Goal: Task Accomplishment & Management: Use online tool/utility

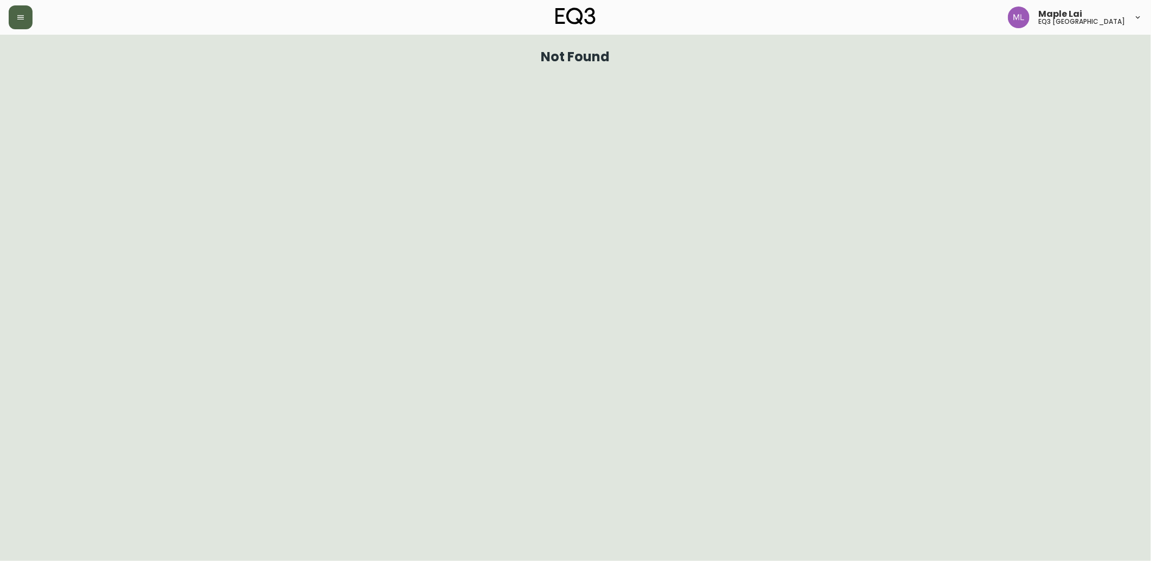
click at [26, 23] on button "button" at bounding box center [21, 17] width 24 height 24
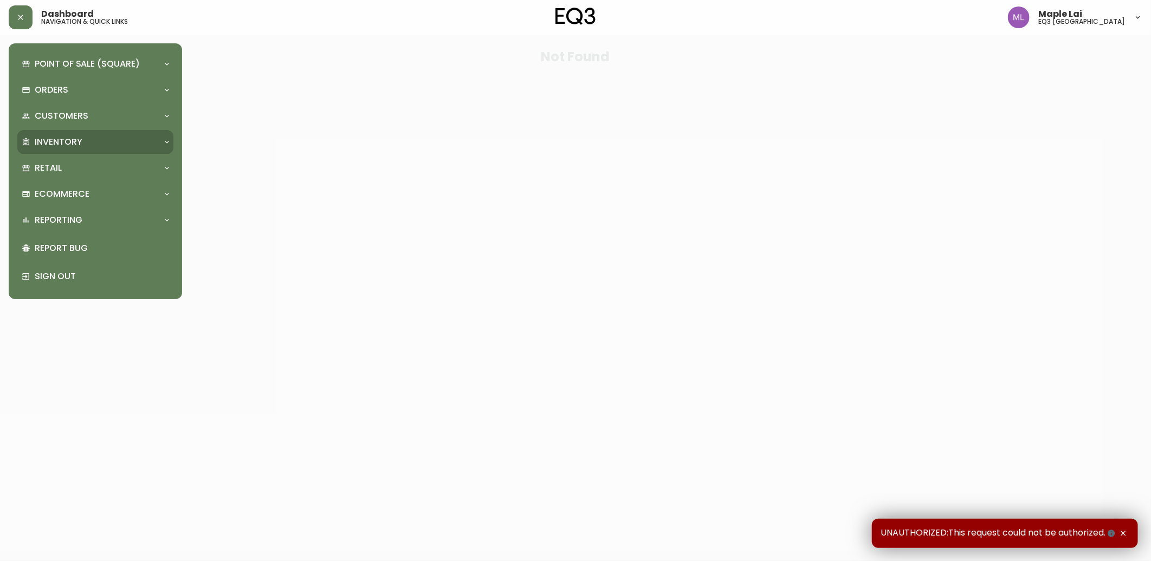
click at [62, 143] on p "Inventory" at bounding box center [59, 142] width 48 height 12
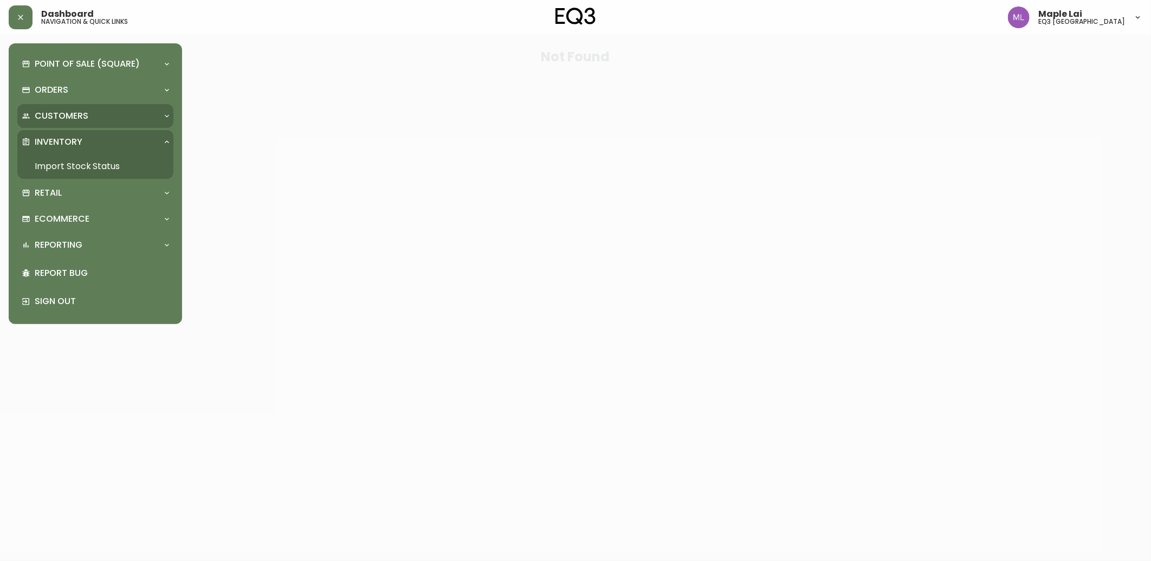
drag, startPoint x: 57, startPoint y: 112, endPoint x: 65, endPoint y: 132, distance: 21.6
click at [57, 112] on p "Customers" at bounding box center [62, 116] width 54 height 12
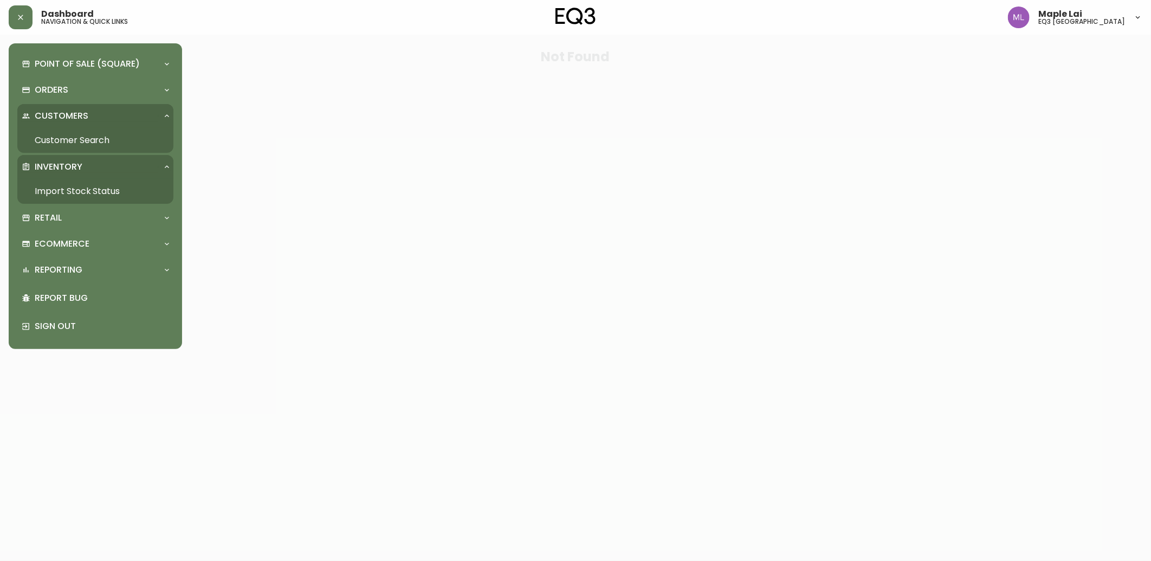
click at [77, 143] on link "Customer Search" at bounding box center [95, 140] width 156 height 25
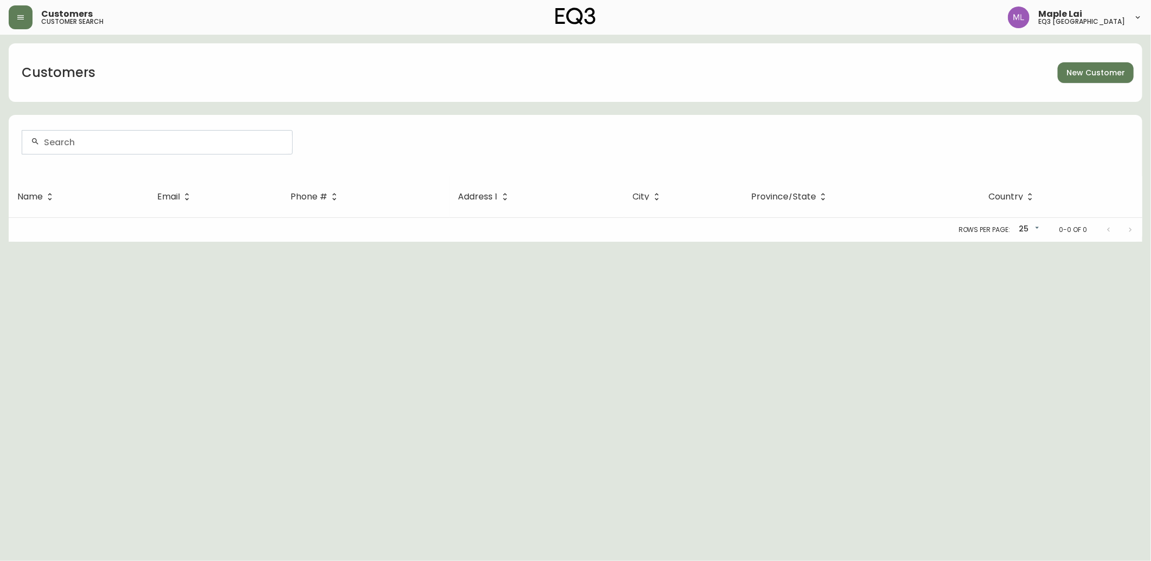
click at [139, 144] on input "text" at bounding box center [164, 142] width 240 height 10
type input "[PERSON_NAME]"
click at [141, 209] on li "[PERSON_NAME]" at bounding box center [157, 200] width 270 height 18
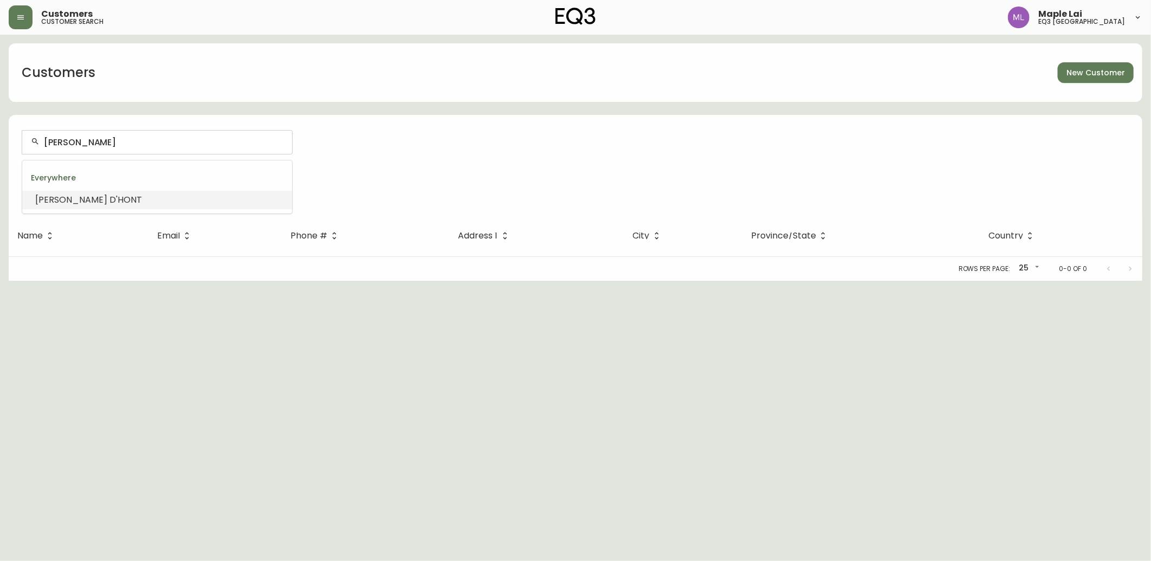
drag, startPoint x: 123, startPoint y: 144, endPoint x: -3, endPoint y: 128, distance: 126.1
click at [0, 128] on html "Customers customer search Maple Lai eq3 vancouver Customers New Customer [PERSO…" at bounding box center [575, 140] width 1151 height 281
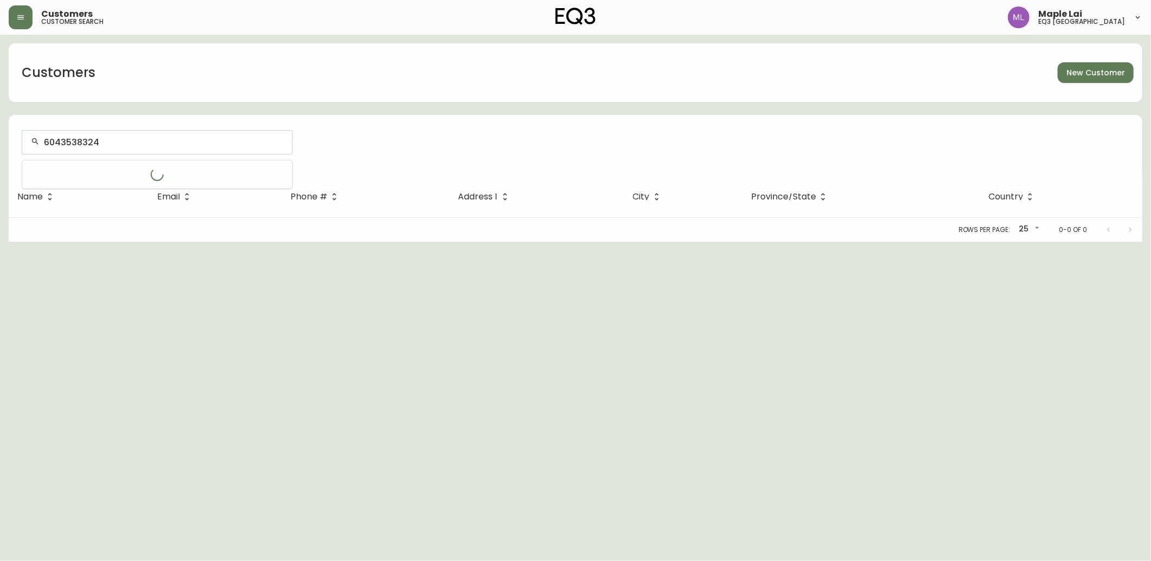
type input "6043538324"
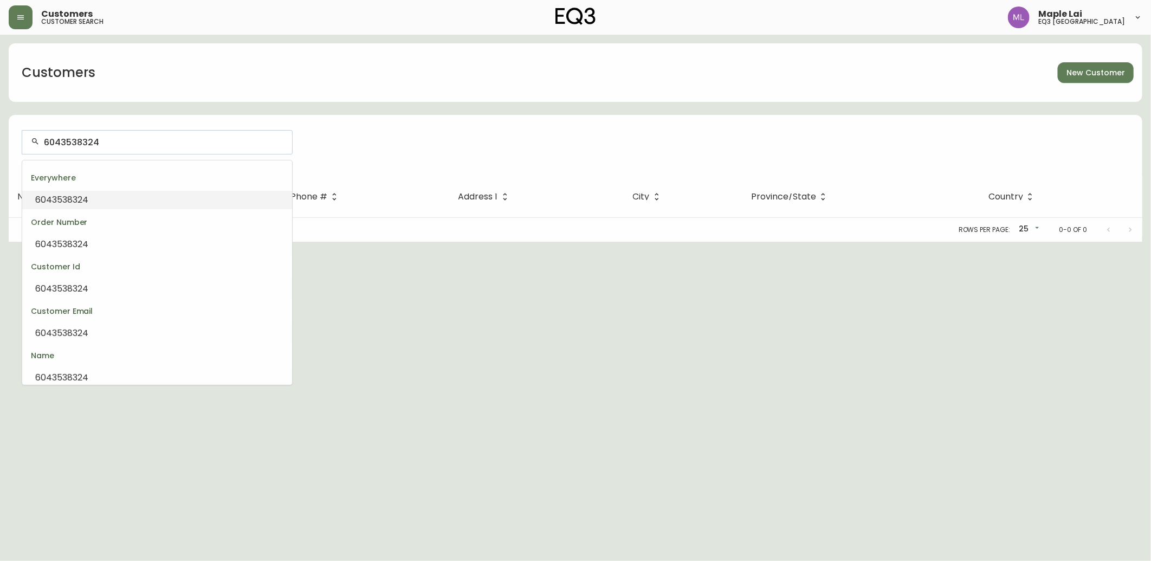
click at [198, 196] on li "6043538324" at bounding box center [157, 200] width 270 height 18
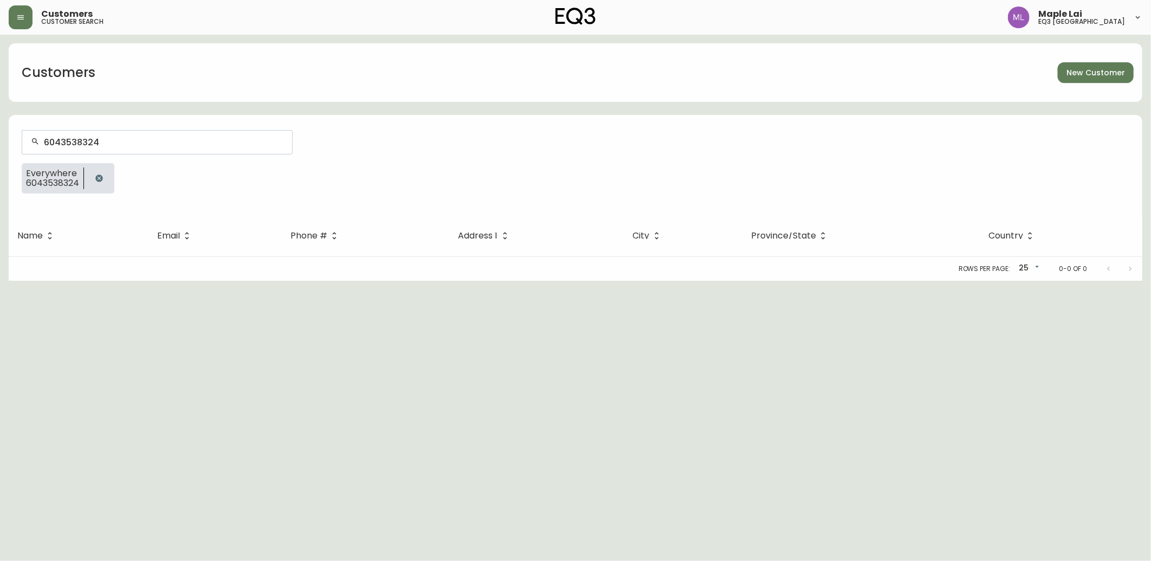
click at [100, 180] on icon "button" at bounding box center [98, 178] width 7 height 7
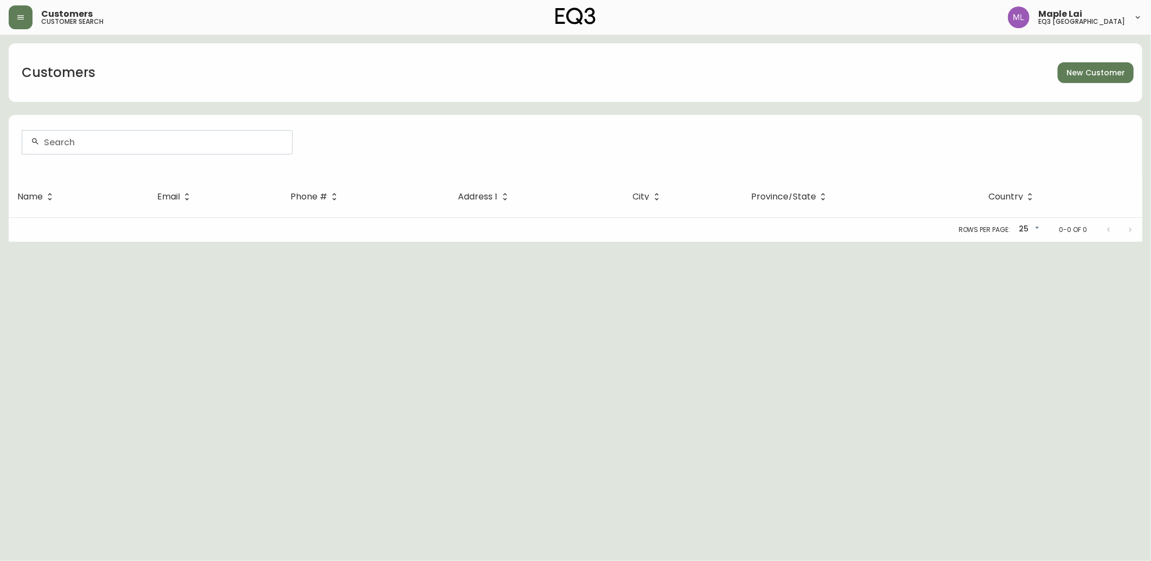
click at [76, 151] on div at bounding box center [157, 142] width 270 height 23
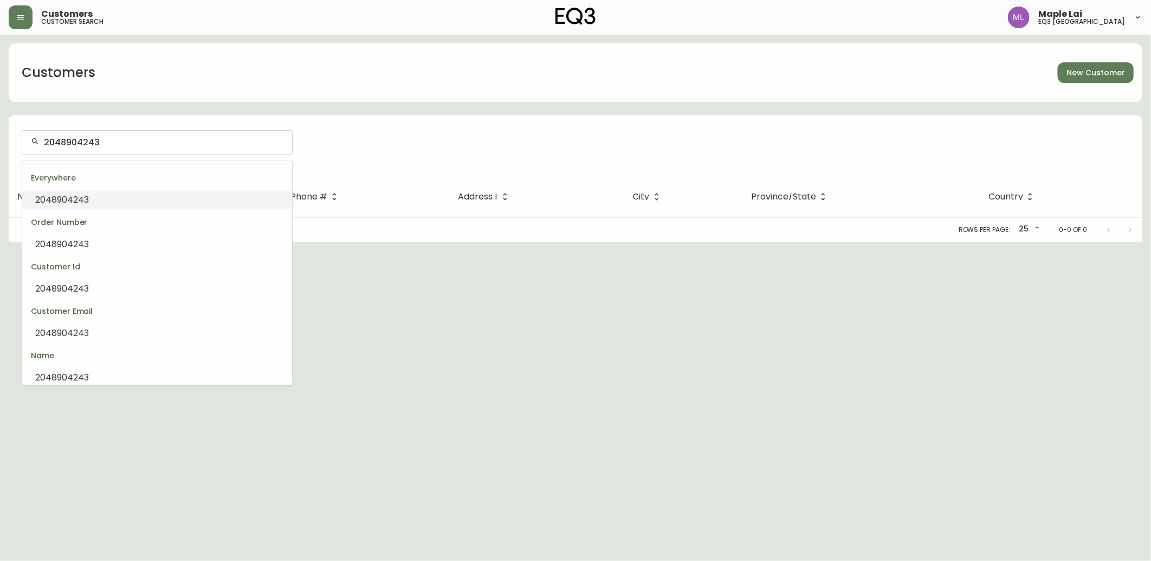
click at [89, 206] on li "2048904243" at bounding box center [157, 200] width 270 height 18
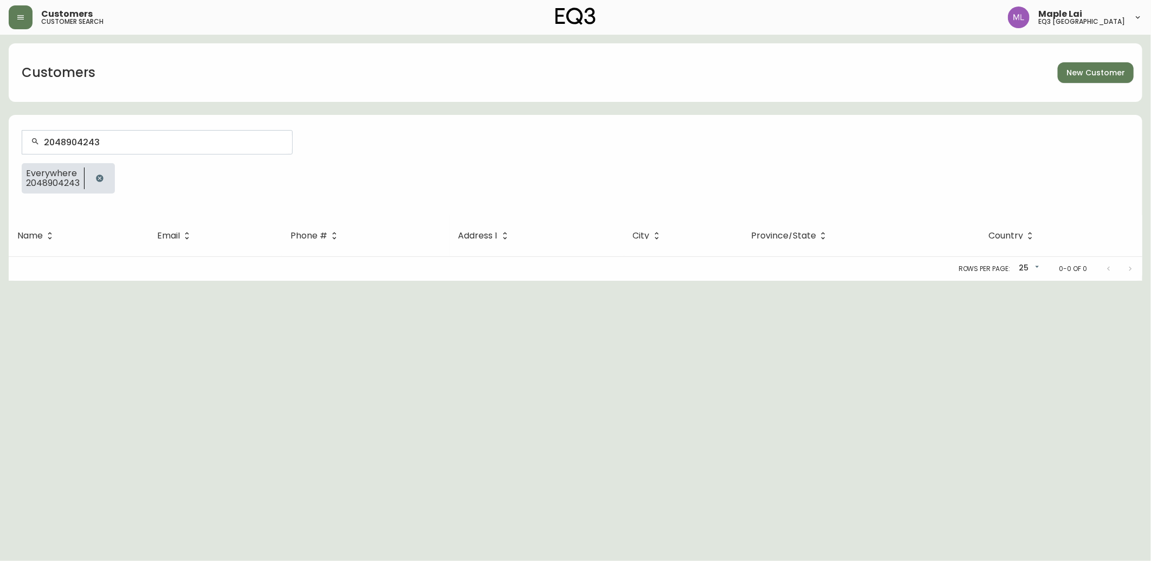
drag, startPoint x: 56, startPoint y: 287, endPoint x: 86, endPoint y: 214, distance: 79.5
click at [56, 281] on html "Customers customer search [GEOGRAPHIC_DATA] Customers New Customer 2048904243 E…" at bounding box center [575, 140] width 1151 height 281
drag, startPoint x: 125, startPoint y: 139, endPoint x: -3, endPoint y: 124, distance: 128.8
click at [0, 124] on html "Customers customer search [GEOGRAPHIC_DATA] Customers New Customer 2048904243 E…" at bounding box center [575, 140] width 1151 height 281
type input "778"
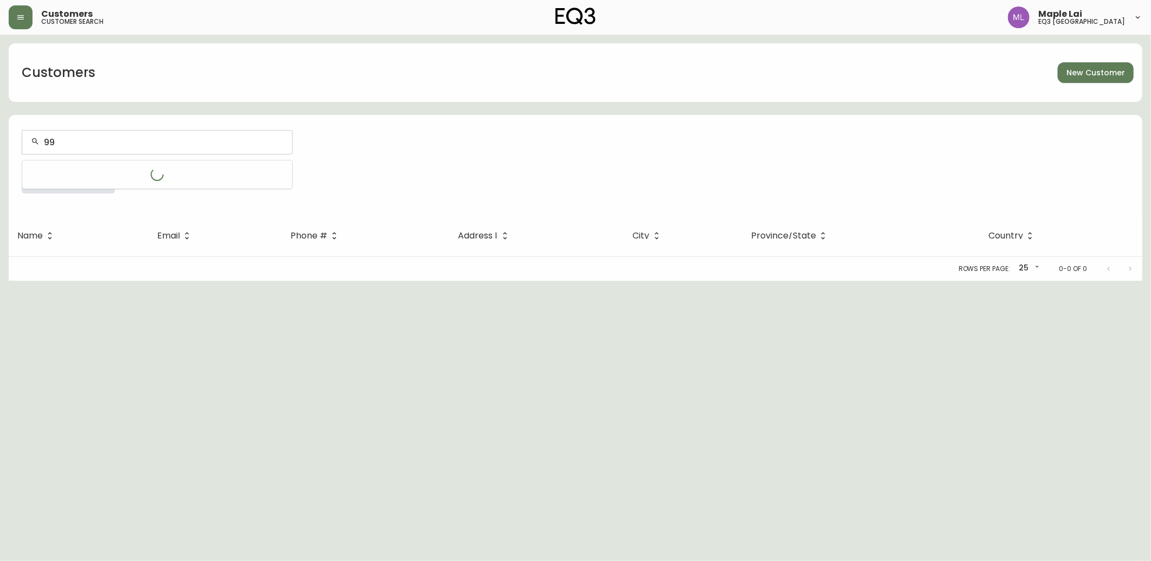
type input "9"
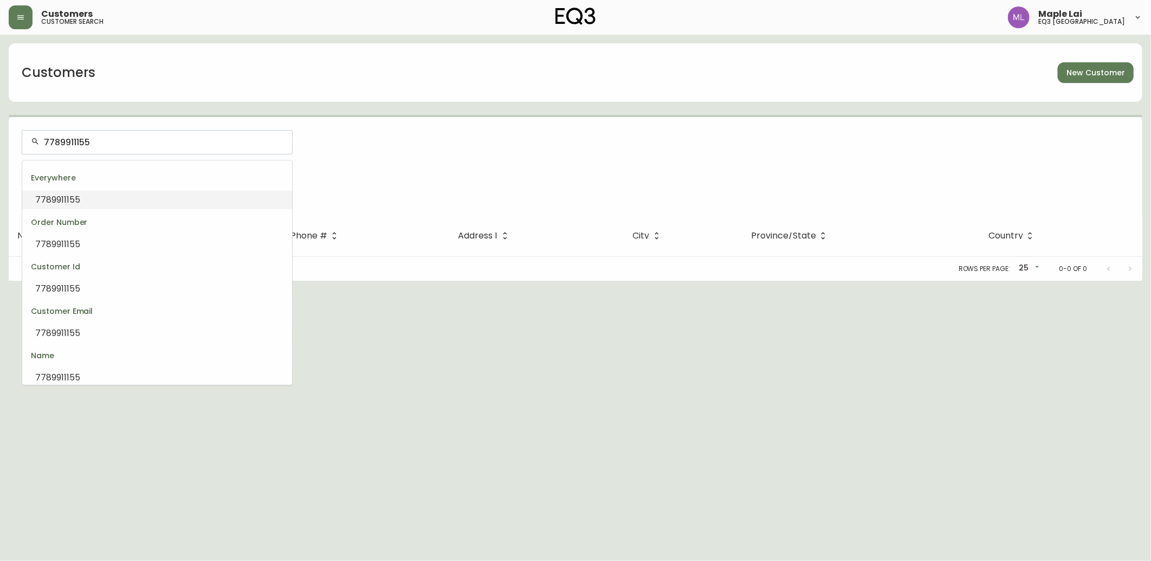
click at [136, 196] on li "7789911155" at bounding box center [157, 200] width 270 height 18
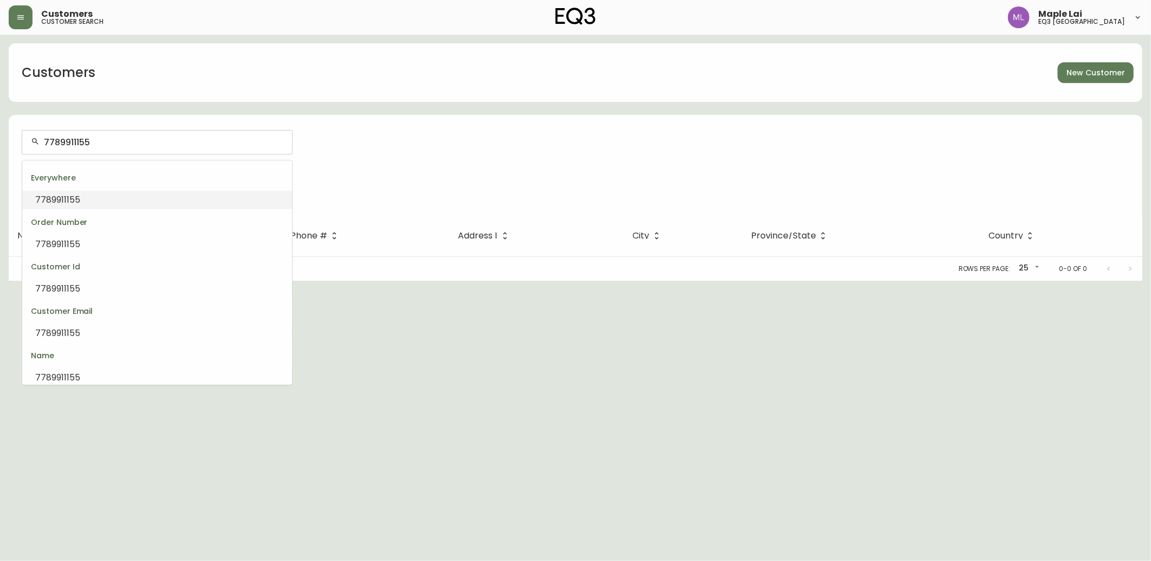
drag, startPoint x: 106, startPoint y: 144, endPoint x: 0, endPoint y: 141, distance: 106.3
click at [0, 143] on html "Customers customer search [GEOGRAPHIC_DATA] Customers New Customer 7789911155 E…" at bounding box center [575, 140] width 1151 height 281
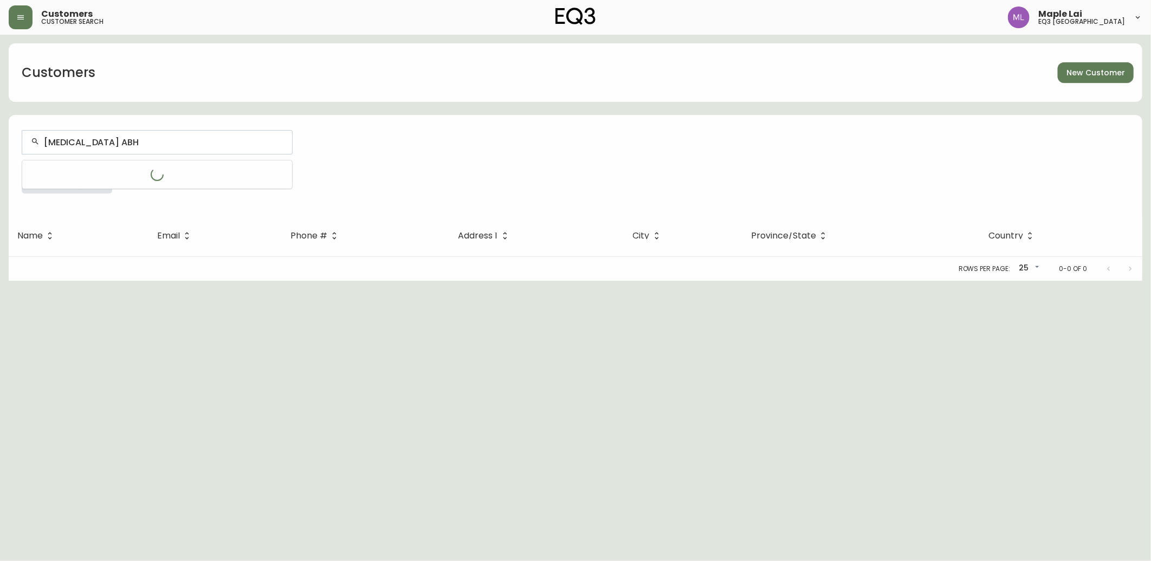
type input "[MEDICAL_DATA][PERSON_NAME]"
drag, startPoint x: 103, startPoint y: 147, endPoint x: -3, endPoint y: 151, distance: 105.8
click at [0, 151] on html "Customers customer search [GEOGRAPHIC_DATA] Customers New Customer RI Everywher…" at bounding box center [575, 140] width 1151 height 281
type input "R"
click at [139, 201] on li "[MEDICAL_DATA][PERSON_NAME]" at bounding box center [157, 200] width 270 height 18
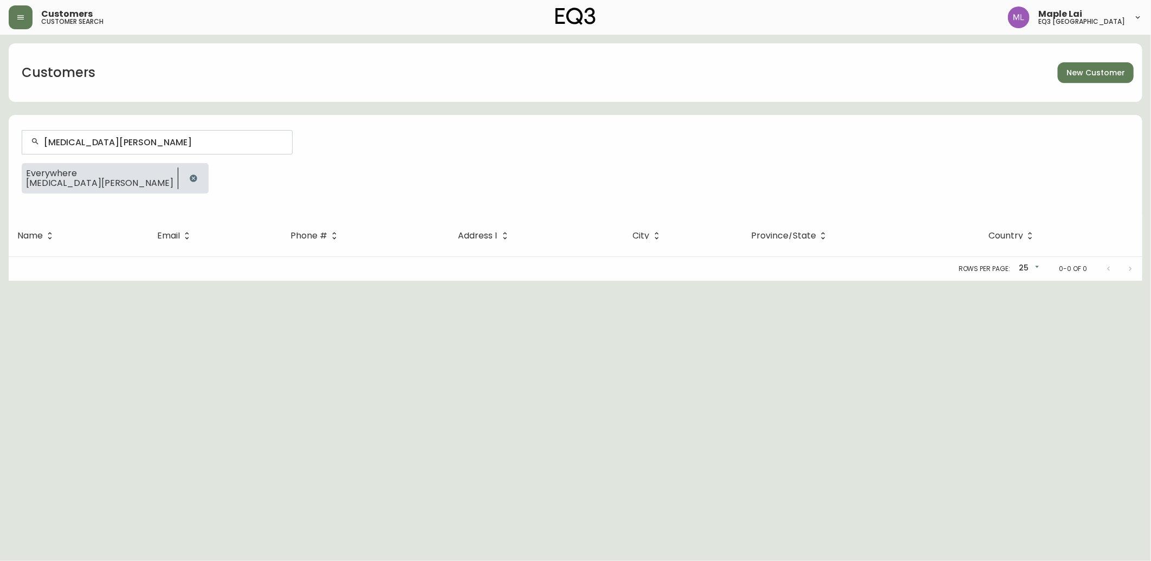
drag, startPoint x: 126, startPoint y: 139, endPoint x: 0, endPoint y: 96, distance: 133.6
click at [0, 95] on html "Customers customer search Maple Lai eq3 vancouver Customers New Customer [MEDIC…" at bounding box center [575, 140] width 1151 height 281
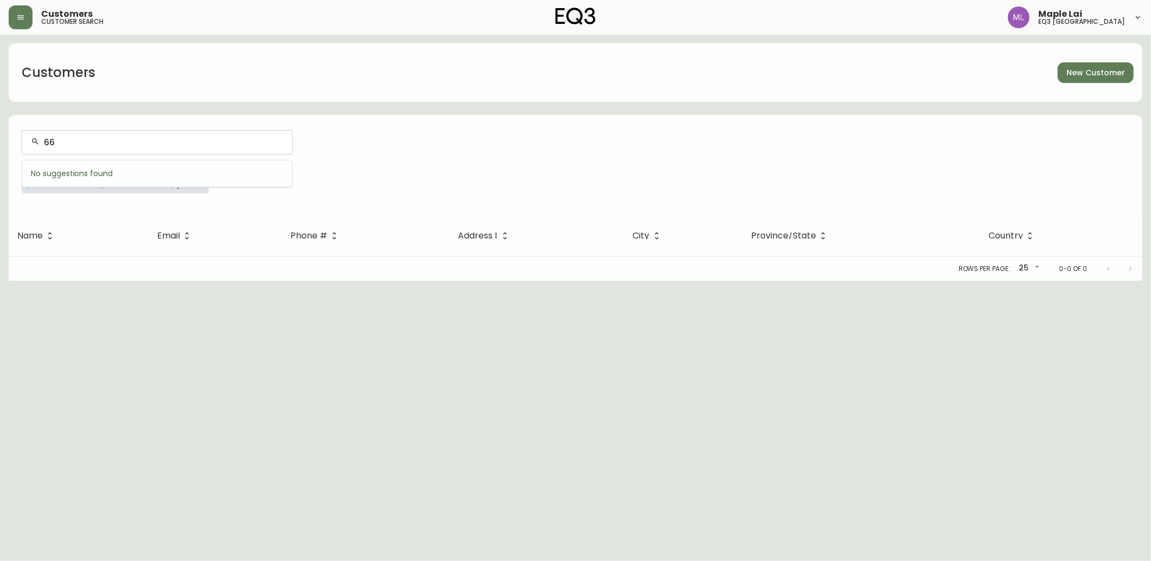
type input "661"
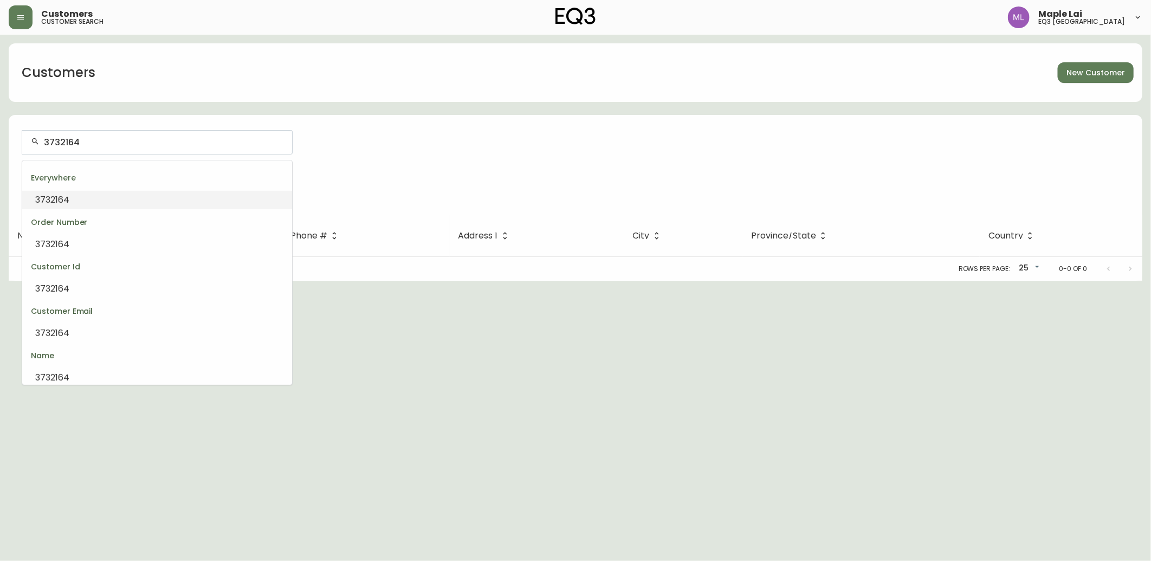
click at [44, 144] on input "3732164" at bounding box center [164, 142] width 240 height 10
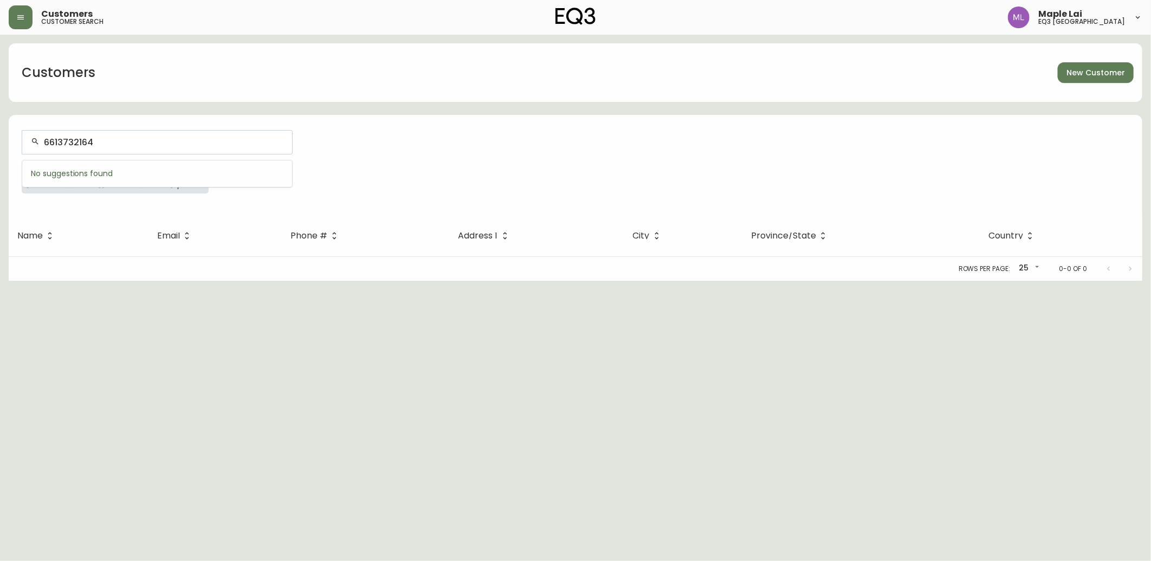
type input "6613732164"
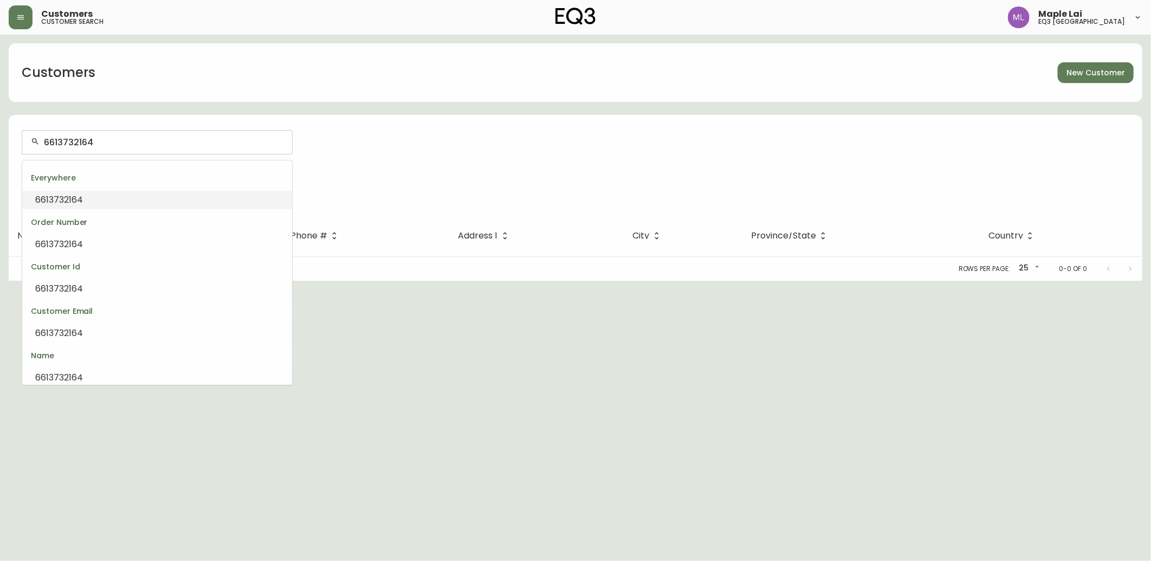
click at [147, 198] on li "6613732164" at bounding box center [157, 200] width 270 height 18
